Goal: Transaction & Acquisition: Purchase product/service

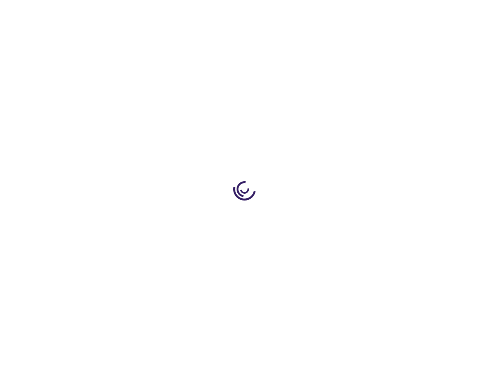
type input "0"
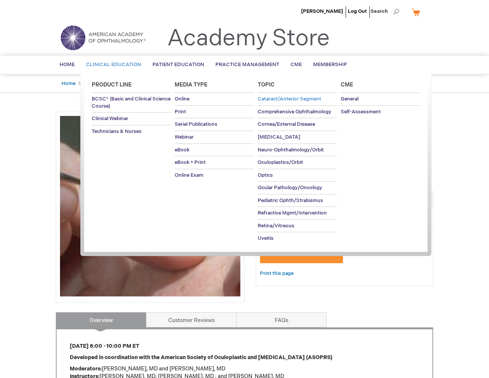
click at [274, 99] on span "Cataract/Anterior Segment" at bounding box center [289, 99] width 63 height 6
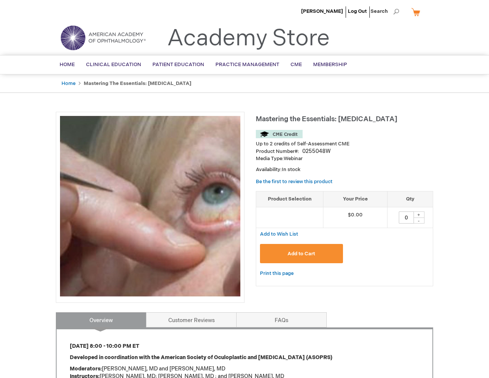
click at [277, 249] on button "Add to Cart" at bounding box center [301, 253] width 83 height 19
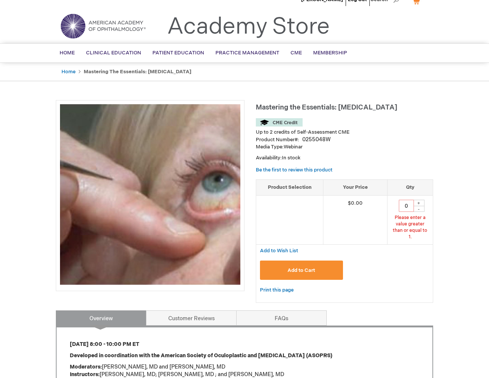
scroll to position [21, 0]
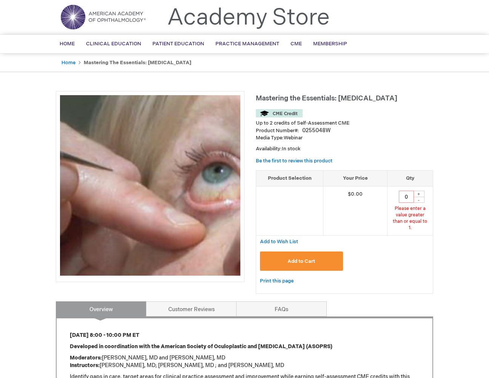
click at [419, 194] on div "+" at bounding box center [419, 194] width 11 height 6
type input "1"
click at [317, 252] on button "Add to Cart" at bounding box center [301, 261] width 83 height 19
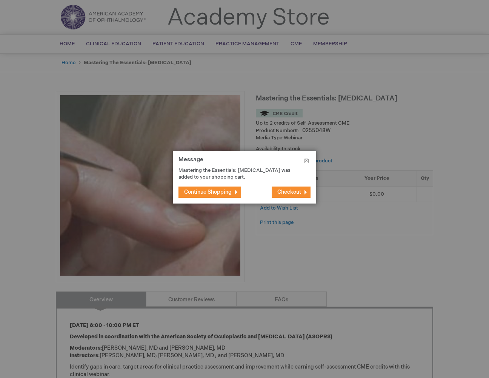
click at [289, 192] on span "Checkout" at bounding box center [290, 192] width 24 height 6
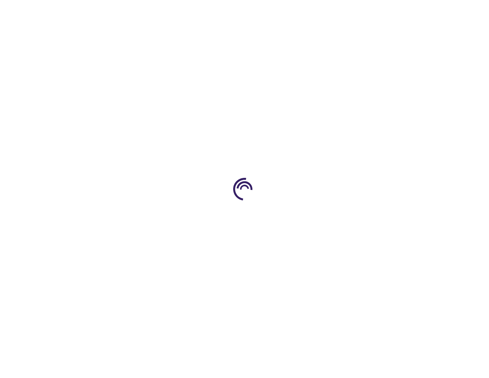
select select "US"
select select "18"
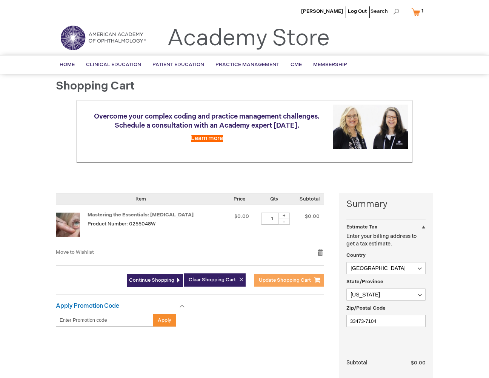
click at [273, 279] on span "Update Shopping Cart" at bounding box center [285, 280] width 52 height 6
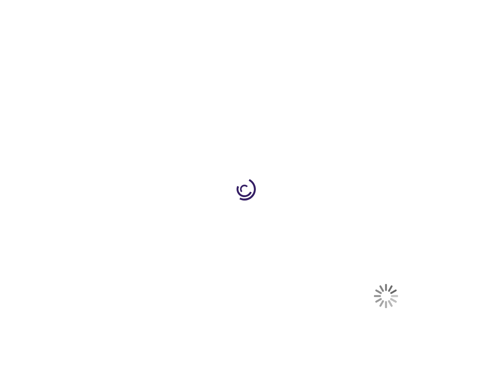
select select "US"
select select "18"
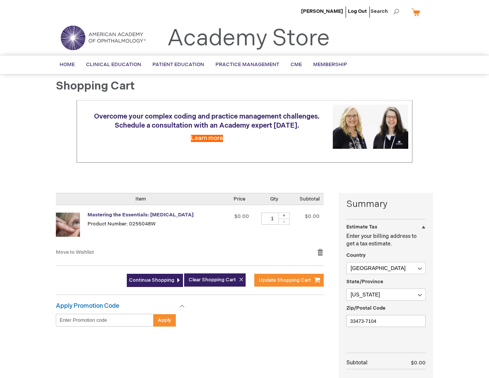
click at [149, 216] on link "Mastering the Essentials: [MEDICAL_DATA]" at bounding box center [141, 215] width 106 height 6
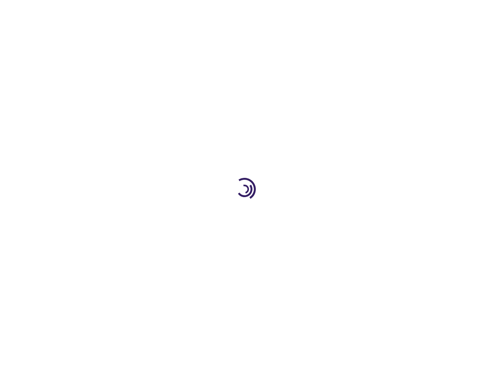
type input "0"
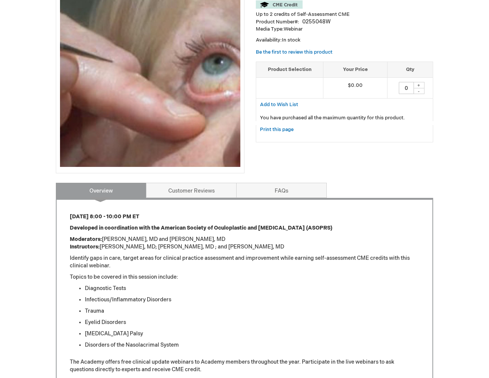
scroll to position [140, 0]
